Goal: Information Seeking & Learning: Learn about a topic

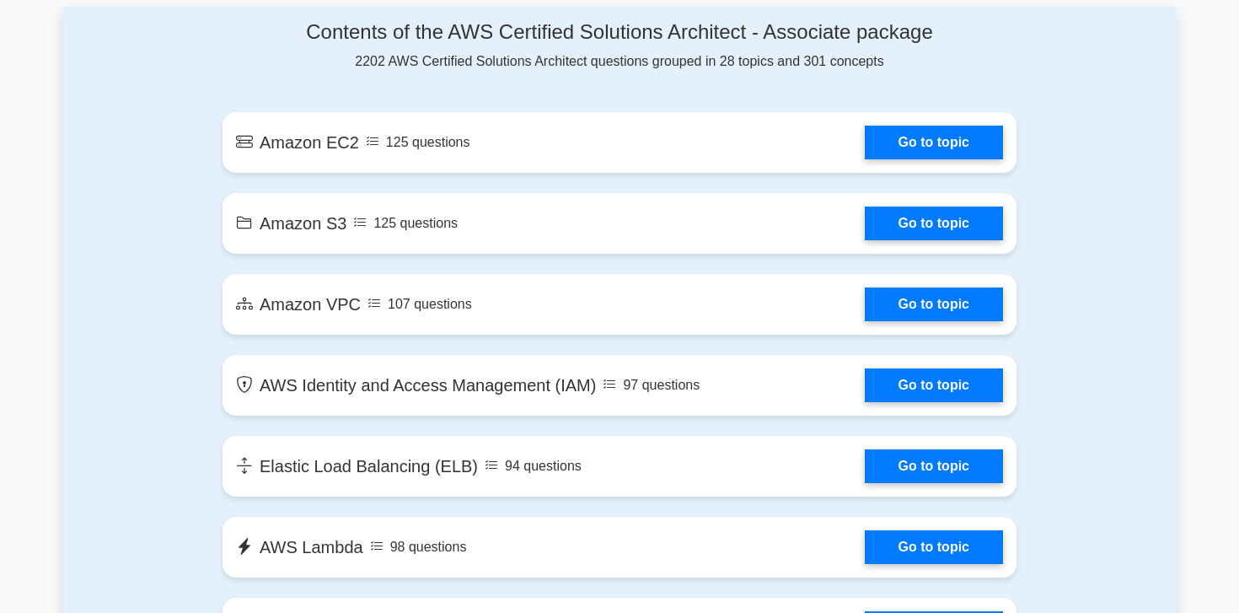
scroll to position [930, 0]
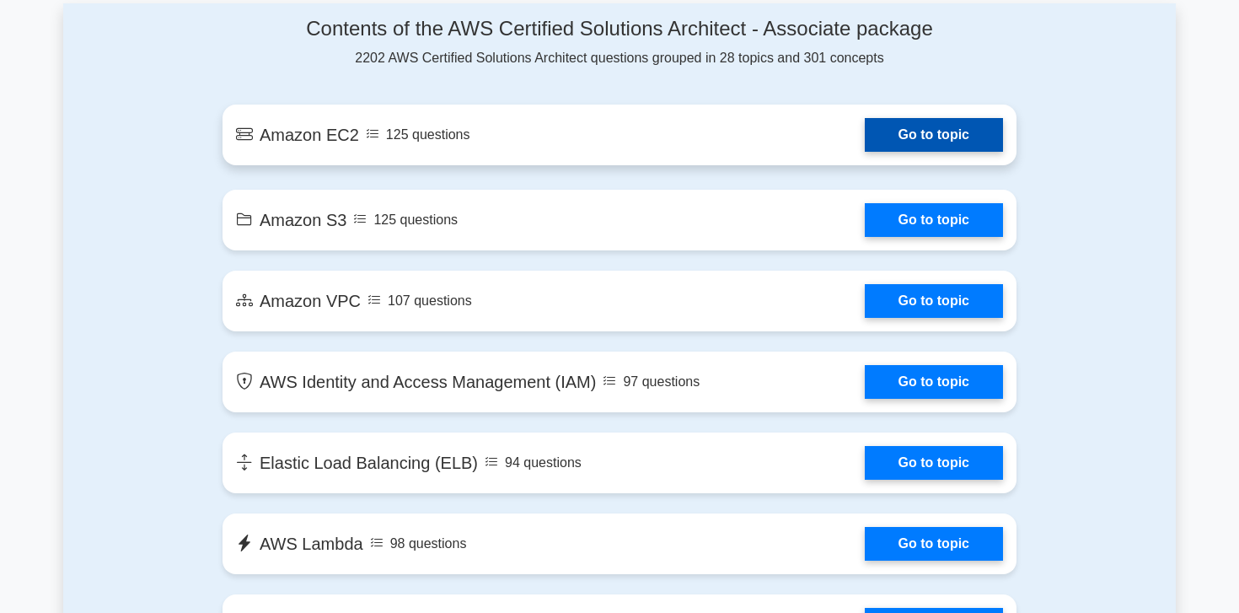
click at [945, 135] on link "Go to topic" at bounding box center [933, 135] width 138 height 34
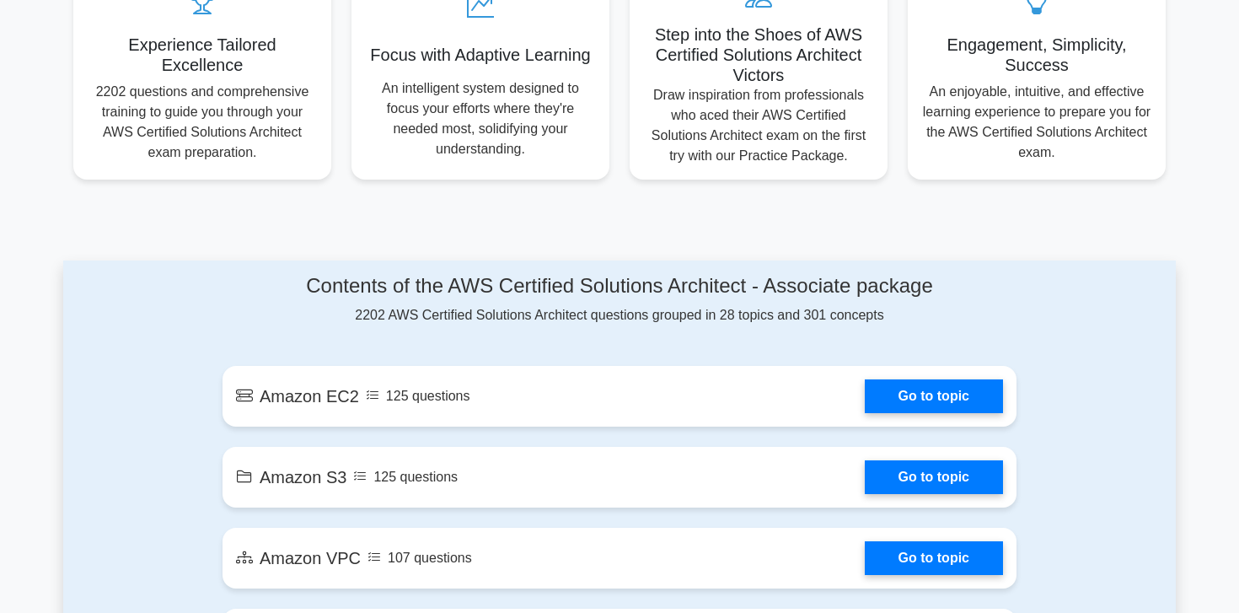
scroll to position [518, 0]
